Goal: Find specific page/section: Find specific page/section

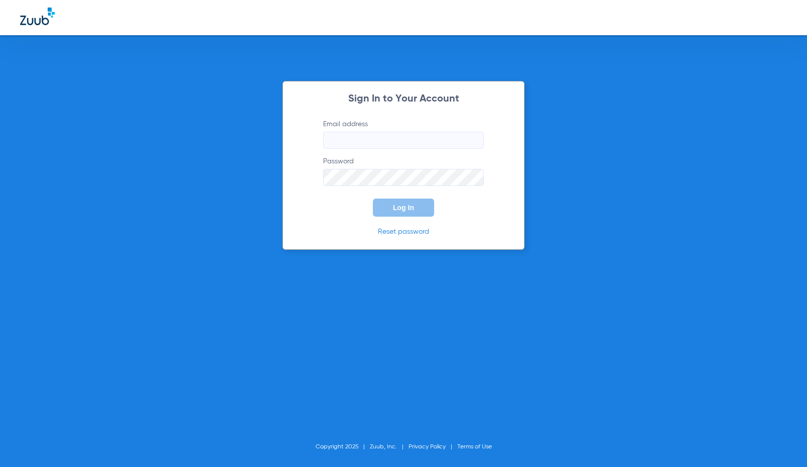
type input "[EMAIL_ADDRESS][DOMAIN_NAME]"
click at [392, 201] on button "Log In" at bounding box center [403, 208] width 61 height 18
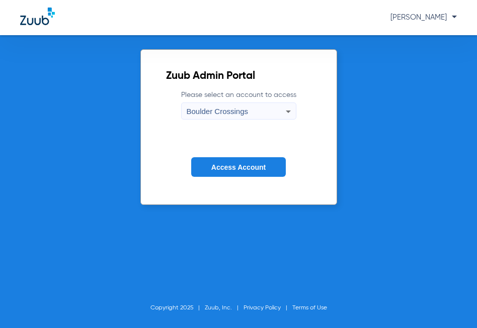
click at [231, 163] on span "Access Account" at bounding box center [238, 167] width 54 height 8
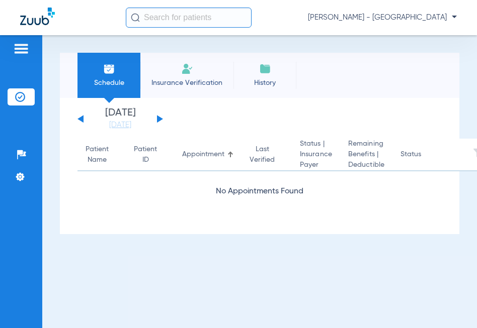
click at [153, 17] on input "text" at bounding box center [189, 18] width 126 height 20
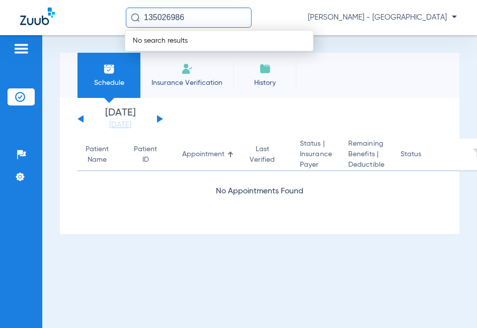
type input "135026986"
click at [176, 45] on div "No search results" at bounding box center [219, 40] width 189 height 21
click at [186, 12] on input "135026986" at bounding box center [189, 18] width 126 height 20
